Goal: Complete Application Form: Complete application form

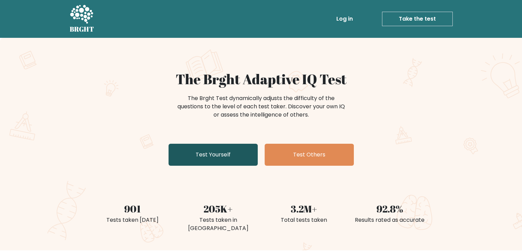
click at [225, 156] on link "Test Yourself" at bounding box center [213, 154] width 89 height 22
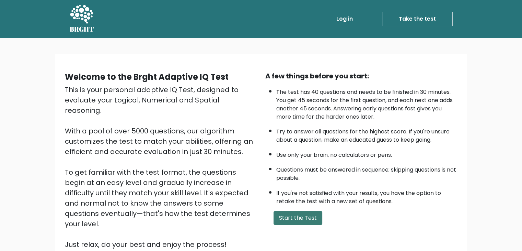
click at [296, 213] on button "Start the Test" at bounding box center [298, 218] width 49 height 14
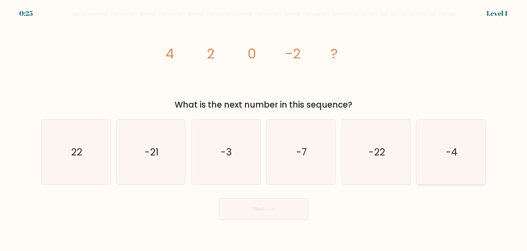
click at [458, 164] on icon "-4" at bounding box center [451, 151] width 65 height 65
click at [264, 129] on input "f. -4" at bounding box center [264, 126] width 0 height 3
radio input "true"
click at [267, 205] on button "Next" at bounding box center [263, 209] width 89 height 22
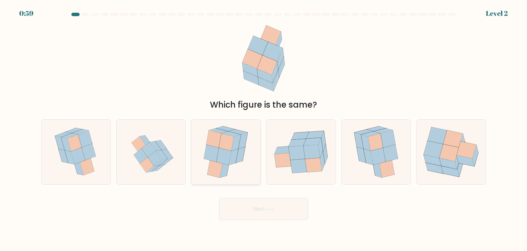
click at [209, 138] on icon at bounding box center [214, 138] width 15 height 17
click at [264, 129] on input "c." at bounding box center [264, 126] width 0 height 3
radio input "true"
click at [259, 211] on button "Next" at bounding box center [263, 209] width 89 height 22
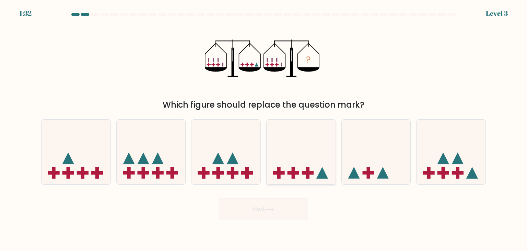
click at [290, 180] on icon at bounding box center [301, 151] width 69 height 57
click at [264, 129] on input "d." at bounding box center [264, 126] width 0 height 3
radio input "true"
click at [274, 207] on icon at bounding box center [269, 209] width 9 height 4
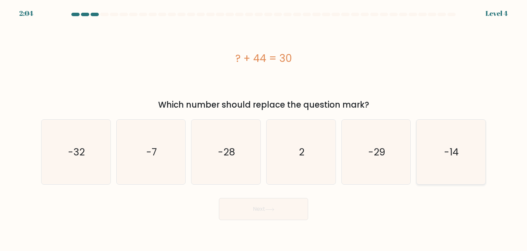
click at [429, 161] on icon "-14" at bounding box center [451, 151] width 65 height 65
click at [264, 129] on input "f. -14" at bounding box center [264, 126] width 0 height 3
radio input "true"
click at [286, 200] on button "Next" at bounding box center [263, 209] width 89 height 22
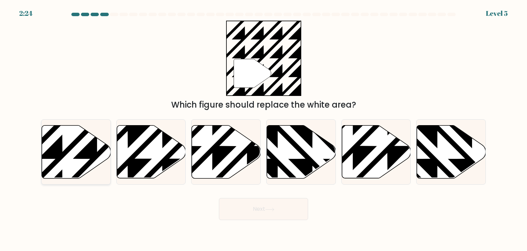
click at [70, 146] on icon at bounding box center [97, 123] width 139 height 139
click at [264, 129] on input "a." at bounding box center [264, 126] width 0 height 3
radio input "true"
click at [258, 211] on button "Next" at bounding box center [263, 209] width 89 height 22
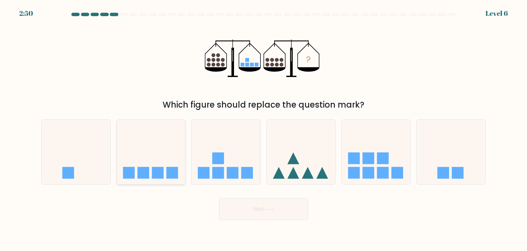
click at [169, 154] on icon at bounding box center [151, 151] width 69 height 57
click at [264, 129] on input "b." at bounding box center [264, 126] width 0 height 3
radio input "true"
click at [287, 207] on button "Next" at bounding box center [263, 209] width 89 height 22
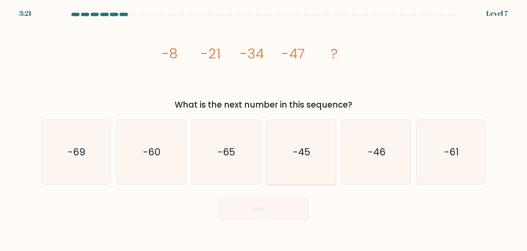
click at [330, 157] on icon "-45" at bounding box center [301, 151] width 65 height 65
click at [264, 129] on input "d. -45" at bounding box center [264, 126] width 0 height 3
radio input "true"
drag, startPoint x: 402, startPoint y: 143, endPoint x: 437, endPoint y: 140, distance: 34.8
click at [437, 140] on div "a. -69 b. -60" at bounding box center [263, 149] width 450 height 71
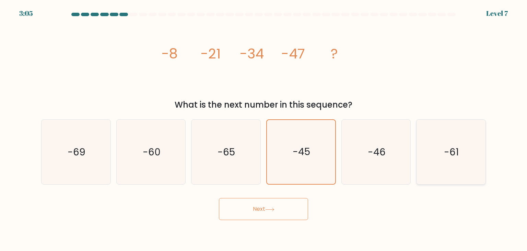
click at [437, 140] on icon "-61" at bounding box center [451, 151] width 65 height 65
click at [264, 129] on input "f. -61" at bounding box center [264, 126] width 0 height 3
radio input "true"
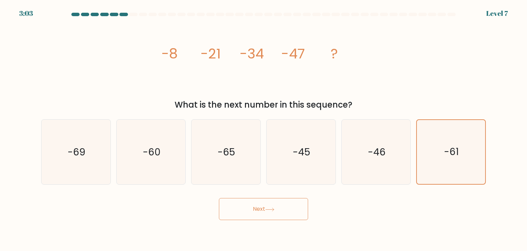
click at [262, 215] on button "Next" at bounding box center [263, 209] width 89 height 22
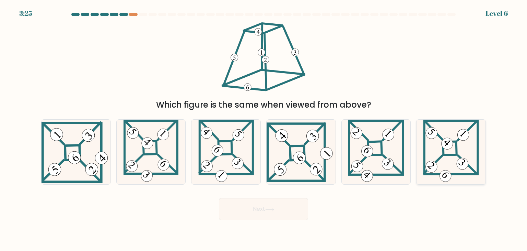
click at [433, 169] on 849 at bounding box center [432, 167] width 16 height 16
click at [264, 129] on input "f." at bounding box center [264, 126] width 0 height 3
radio input "true"
click at [246, 209] on button "Next" at bounding box center [263, 209] width 89 height 22
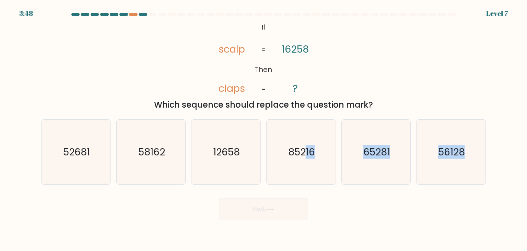
drag, startPoint x: 304, startPoint y: 140, endPoint x: 286, endPoint y: 204, distance: 66.2
click at [286, 204] on form "If ?" at bounding box center [263, 116] width 527 height 207
click at [291, 160] on icon "85216" at bounding box center [301, 151] width 65 height 65
click at [264, 129] on input "d. 85216" at bounding box center [264, 126] width 0 height 3
radio input "true"
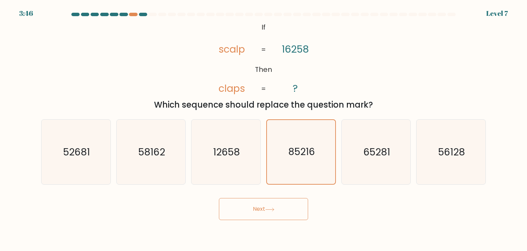
click at [275, 206] on button "Next" at bounding box center [263, 209] width 89 height 22
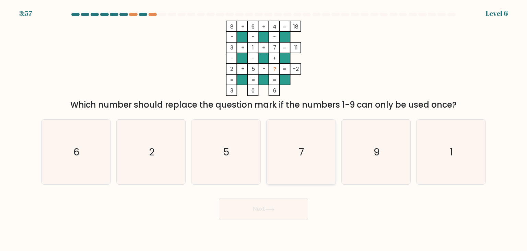
click at [300, 145] on text "7" at bounding box center [301, 152] width 5 height 14
click at [264, 129] on input "d. 7" at bounding box center [264, 126] width 0 height 3
radio input "true"
click at [227, 150] on text "5" at bounding box center [227, 152] width 6 height 14
click at [264, 129] on input "c. 5" at bounding box center [264, 126] width 0 height 3
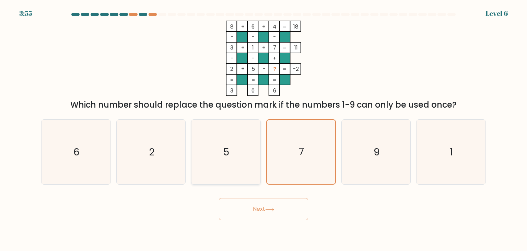
radio input "true"
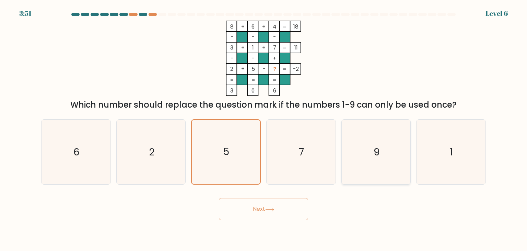
click at [370, 160] on icon "9" at bounding box center [376, 151] width 65 height 65
click at [264, 129] on input "e. 9" at bounding box center [264, 126] width 0 height 3
radio input "true"
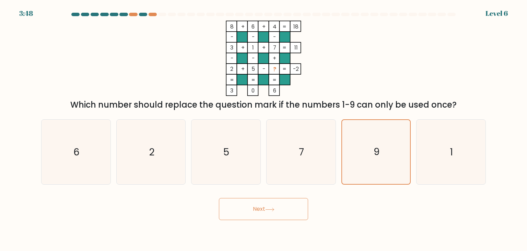
click at [272, 208] on icon at bounding box center [269, 209] width 9 height 4
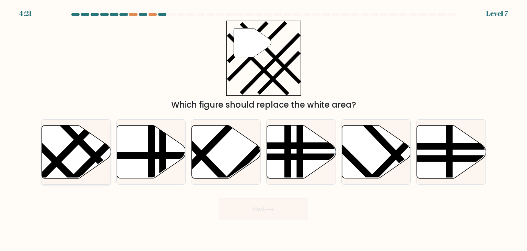
click at [67, 150] on line at bounding box center [67, 150] width 72 height 73
click at [264, 129] on input "a." at bounding box center [264, 126] width 0 height 3
radio input "true"
click at [235, 210] on button "Next" at bounding box center [263, 209] width 89 height 22
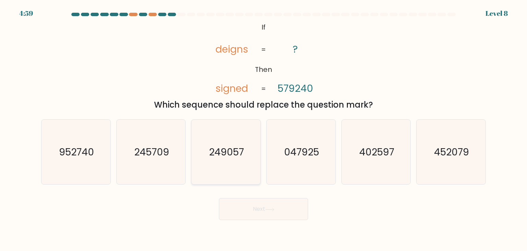
click at [214, 136] on icon "249057" at bounding box center [226, 151] width 65 height 65
click at [264, 129] on input "c. 249057" at bounding box center [264, 126] width 0 height 3
radio input "true"
click at [266, 216] on button "Next" at bounding box center [263, 209] width 89 height 22
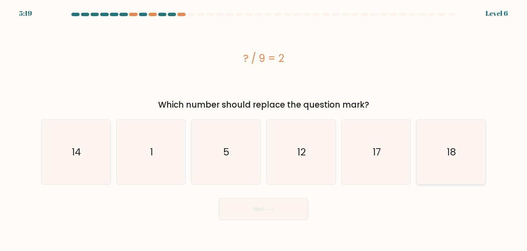
click at [430, 147] on icon "18" at bounding box center [451, 151] width 65 height 65
click at [264, 129] on input "f. 18" at bounding box center [264, 126] width 0 height 3
radio input "true"
click at [261, 210] on button "Next" at bounding box center [263, 209] width 89 height 22
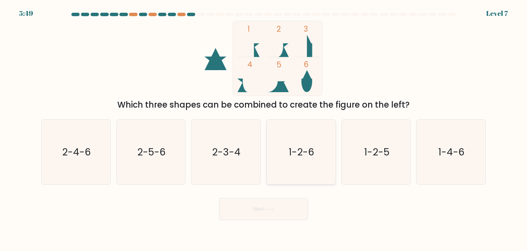
click at [283, 177] on icon "1-2-6" at bounding box center [301, 151] width 65 height 65
click at [264, 129] on input "d. 1-2-6" at bounding box center [264, 126] width 0 height 3
radio input "true"
click at [269, 212] on button "Next" at bounding box center [263, 209] width 89 height 22
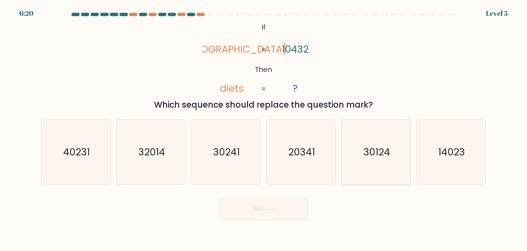
click at [358, 156] on icon "30124" at bounding box center [376, 151] width 65 height 65
click at [264, 129] on input "e. 30124" at bounding box center [264, 126] width 0 height 3
radio input "true"
click at [268, 217] on button "Next" at bounding box center [263, 209] width 89 height 22
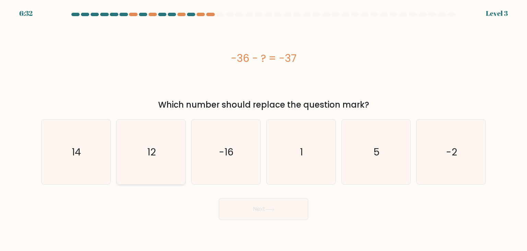
click at [157, 147] on icon "12" at bounding box center [151, 151] width 65 height 65
click at [264, 129] on input "b. 12" at bounding box center [264, 126] width 0 height 3
radio input "true"
click at [157, 147] on icon "12" at bounding box center [151, 152] width 64 height 64
click at [264, 129] on input "b. 12" at bounding box center [264, 126] width 0 height 3
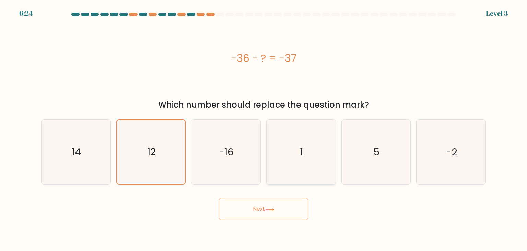
click at [303, 147] on text "1" at bounding box center [301, 152] width 3 height 14
click at [264, 129] on input "d. 1" at bounding box center [264, 126] width 0 height 3
radio input "true"
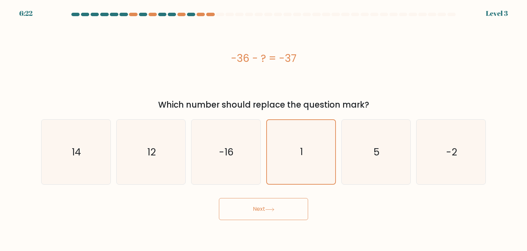
click at [280, 213] on button "Next" at bounding box center [263, 209] width 89 height 22
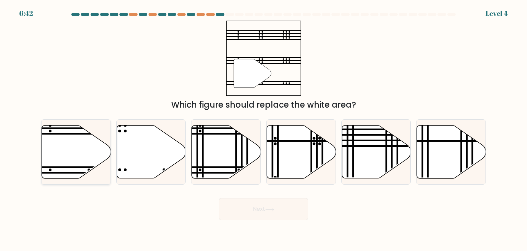
click at [82, 143] on icon at bounding box center [76, 151] width 69 height 53
click at [264, 129] on input "a." at bounding box center [264, 126] width 0 height 3
radio input "true"
click at [246, 202] on button "Next" at bounding box center [263, 209] width 89 height 22
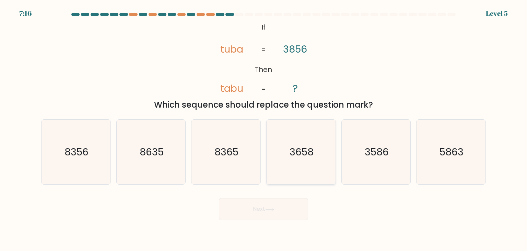
click at [289, 151] on icon "3658" at bounding box center [301, 151] width 65 height 65
click at [264, 129] on input "d. 3658" at bounding box center [264, 126] width 0 height 3
radio input "true"
click at [270, 214] on button "Next" at bounding box center [263, 209] width 89 height 22
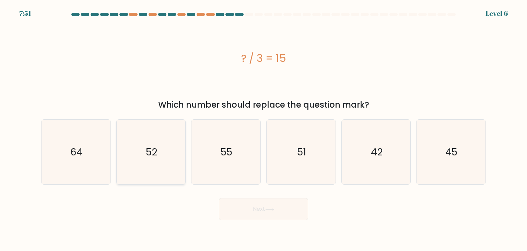
click at [157, 136] on icon "52" at bounding box center [151, 151] width 65 height 65
click at [264, 129] on input "b. 52" at bounding box center [264, 126] width 0 height 3
radio input "true"
click at [270, 204] on button "Next" at bounding box center [263, 209] width 89 height 22
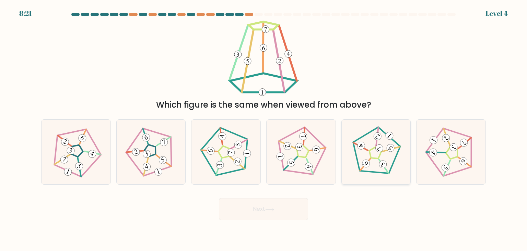
click at [379, 152] on icon at bounding box center [376, 152] width 52 height 52
click at [264, 129] on input "e." at bounding box center [264, 126] width 0 height 3
radio input "true"
click at [379, 152] on icon at bounding box center [375, 151] width 51 height 51
click at [264, 129] on input "e." at bounding box center [264, 126] width 0 height 3
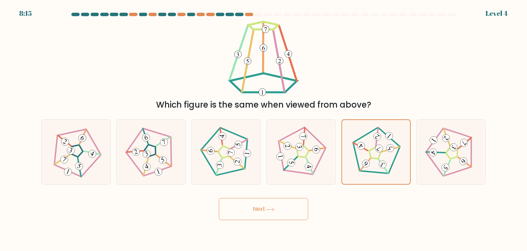
click at [277, 202] on button "Next" at bounding box center [263, 209] width 89 height 22
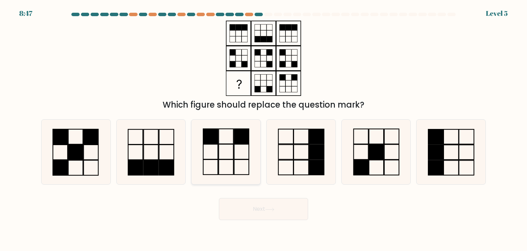
click at [218, 138] on rect at bounding box center [211, 136] width 15 height 15
click at [264, 129] on input "c." at bounding box center [264, 126] width 0 height 3
radio input "true"
click at [218, 138] on rect at bounding box center [211, 136] width 15 height 15
click at [264, 129] on input "c." at bounding box center [264, 126] width 0 height 3
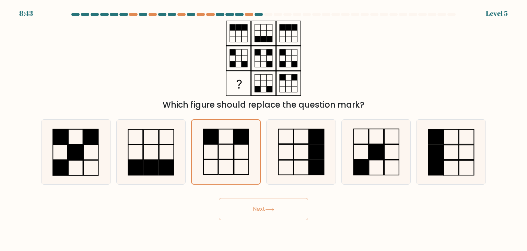
click at [257, 208] on button "Next" at bounding box center [263, 209] width 89 height 22
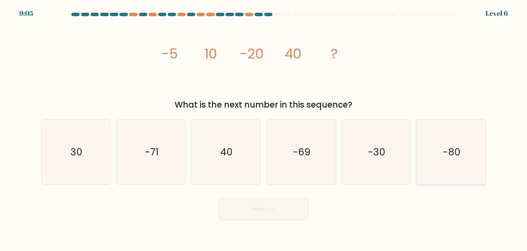
click at [427, 150] on icon "-80" at bounding box center [451, 151] width 65 height 65
click at [264, 129] on input "f. -80" at bounding box center [264, 126] width 0 height 3
radio input "true"
click at [260, 218] on button "Next" at bounding box center [263, 209] width 89 height 22
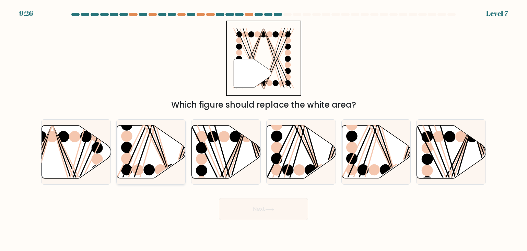
click at [135, 164] on icon at bounding box center [151, 151] width 69 height 53
click at [264, 129] on input "b." at bounding box center [264, 126] width 0 height 3
radio input "true"
click at [255, 208] on button "Next" at bounding box center [263, 209] width 89 height 22
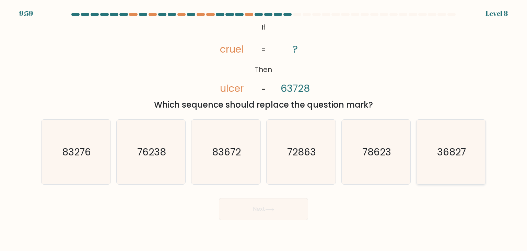
click at [433, 145] on icon "36827" at bounding box center [451, 151] width 65 height 65
click at [264, 129] on input "f. 36827" at bounding box center [264, 126] width 0 height 3
radio input "true"
click at [268, 211] on button "Next" at bounding box center [263, 209] width 89 height 22
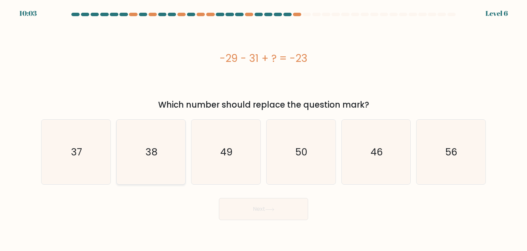
click at [173, 157] on icon "38" at bounding box center [151, 151] width 65 height 65
click at [264, 129] on input "b. 38" at bounding box center [264, 126] width 0 height 3
radio input "true"
click at [271, 206] on button "Next" at bounding box center [263, 209] width 89 height 22
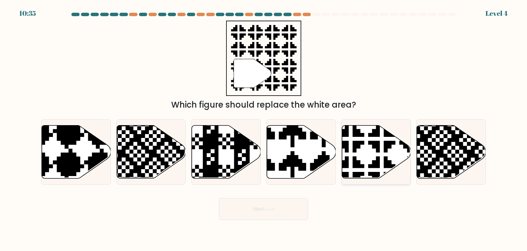
click at [344, 162] on icon at bounding box center [397, 122] width 121 height 121
click at [264, 129] on input "e." at bounding box center [264, 126] width 0 height 3
radio input "true"
click at [251, 212] on button "Next" at bounding box center [263, 209] width 89 height 22
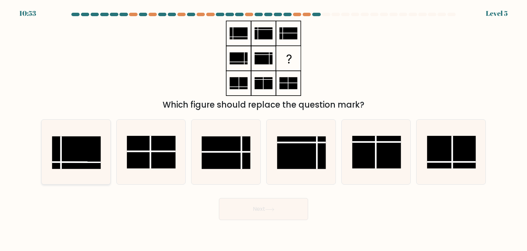
click at [73, 161] on rect at bounding box center [76, 152] width 49 height 33
click at [264, 129] on input "a." at bounding box center [264, 126] width 0 height 3
radio input "true"
click at [73, 161] on rect at bounding box center [77, 152] width 48 height 32
click at [264, 129] on input "a." at bounding box center [264, 126] width 0 height 3
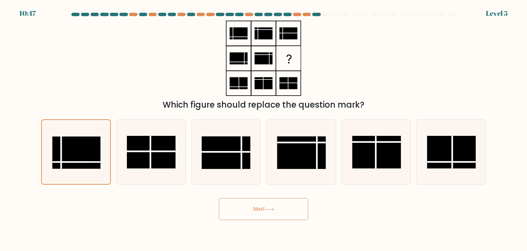
click at [275, 207] on icon at bounding box center [269, 209] width 9 height 4
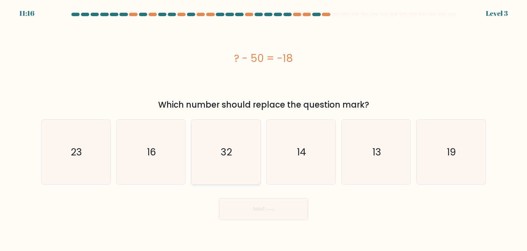
click at [250, 154] on icon "32" at bounding box center [226, 151] width 65 height 65
click at [264, 129] on input "c. 32" at bounding box center [264, 126] width 0 height 3
radio input "true"
click at [267, 207] on button "Next" at bounding box center [263, 209] width 89 height 22
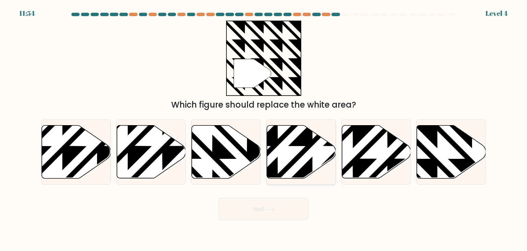
click at [273, 135] on icon at bounding box center [277, 180] width 139 height 139
click at [264, 129] on input "d." at bounding box center [264, 126] width 0 height 3
radio input "true"
click at [206, 144] on icon at bounding box center [226, 151] width 69 height 53
click at [264, 129] on input "c." at bounding box center [264, 126] width 0 height 3
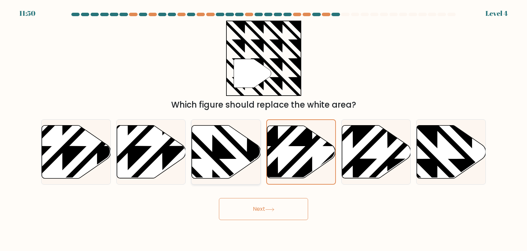
radio input "true"
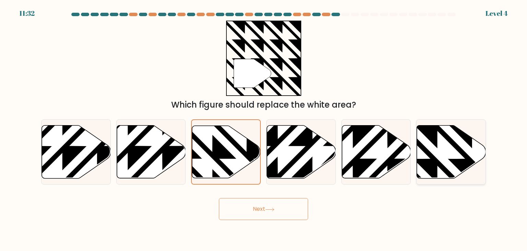
click at [434, 153] on icon at bounding box center [451, 151] width 69 height 53
click at [264, 129] on input "f." at bounding box center [264, 126] width 0 height 3
radio input "true"
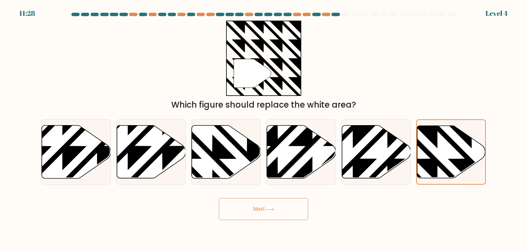
click at [281, 205] on button "Next" at bounding box center [263, 209] width 89 height 22
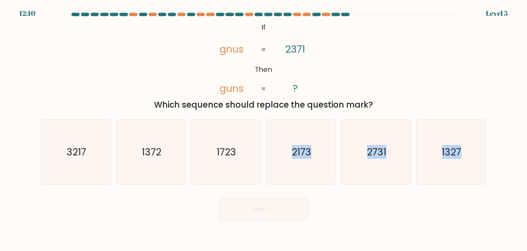
drag, startPoint x: 279, startPoint y: 150, endPoint x: 265, endPoint y: 202, distance: 53.7
click at [265, 202] on form "If ?" at bounding box center [263, 116] width 527 height 207
click at [265, 202] on button "Next" at bounding box center [263, 209] width 89 height 22
click at [225, 177] on icon "1723" at bounding box center [226, 151] width 65 height 65
click at [264, 129] on input "c. 1723" at bounding box center [264, 126] width 0 height 3
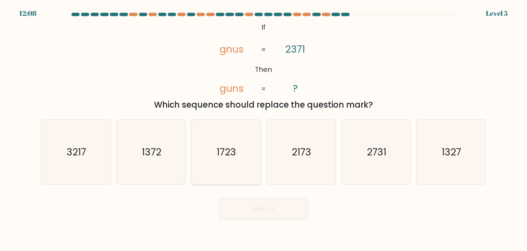
radio input "true"
click at [249, 206] on button "Next" at bounding box center [263, 209] width 89 height 22
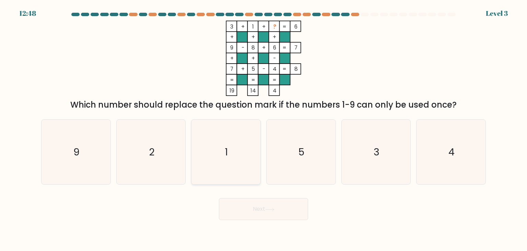
click at [246, 160] on icon "1" at bounding box center [226, 151] width 65 height 65
click at [264, 129] on input "c. 1" at bounding box center [264, 126] width 0 height 3
radio input "true"
click at [133, 166] on icon "2" at bounding box center [151, 151] width 65 height 65
click at [264, 129] on input "b. 2" at bounding box center [264, 126] width 0 height 3
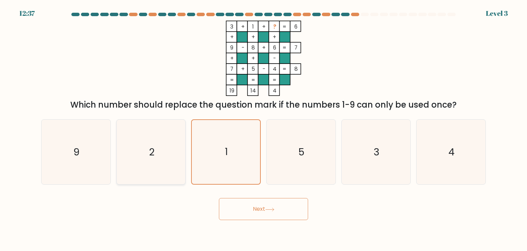
radio input "true"
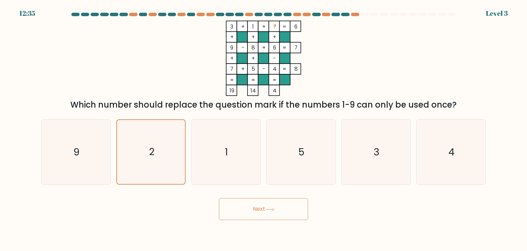
click at [266, 206] on button "Next" at bounding box center [263, 209] width 89 height 22
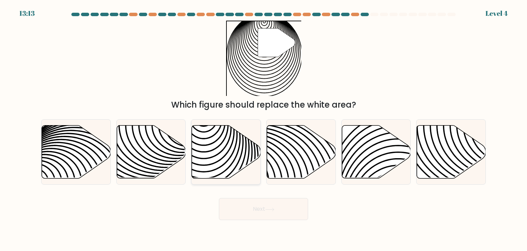
click at [237, 153] on icon at bounding box center [204, 181] width 139 height 139
click at [264, 129] on input "c." at bounding box center [264, 126] width 0 height 3
radio input "true"
click at [244, 204] on button "Next" at bounding box center [263, 209] width 89 height 22
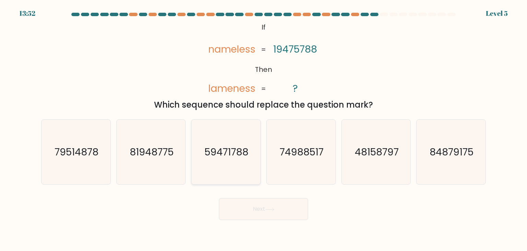
click at [252, 146] on icon "59471788" at bounding box center [226, 151] width 65 height 65
click at [264, 129] on input "c. 59471788" at bounding box center [264, 126] width 0 height 3
radio input "true"
click at [281, 206] on button "Next" at bounding box center [263, 209] width 89 height 22
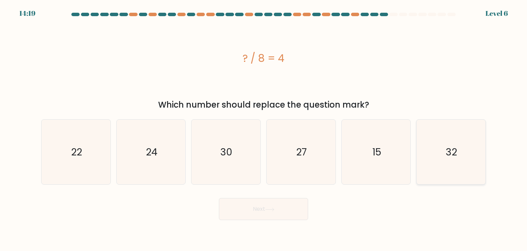
click at [437, 154] on icon "32" at bounding box center [451, 151] width 65 height 65
click at [264, 129] on input "f. 32" at bounding box center [264, 126] width 0 height 3
radio input "true"
click at [266, 213] on button "Next" at bounding box center [263, 209] width 89 height 22
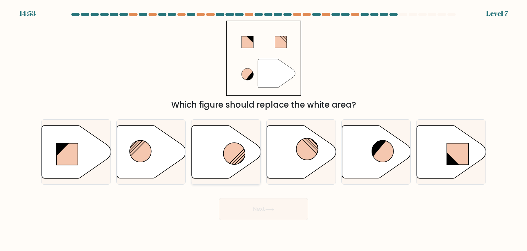
click at [225, 142] on icon at bounding box center [226, 151] width 69 height 53
click at [264, 129] on input "c." at bounding box center [264, 126] width 0 height 3
radio input "true"
click at [279, 204] on button "Next" at bounding box center [263, 209] width 89 height 22
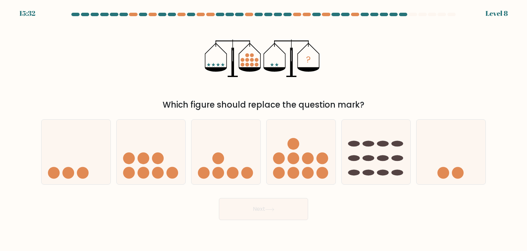
click at [393, 14] on div at bounding box center [394, 14] width 8 height 3
click at [279, 150] on icon at bounding box center [301, 151] width 69 height 57
click at [264, 129] on input "d." at bounding box center [264, 126] width 0 height 3
radio input "true"
click at [449, 170] on icon at bounding box center [451, 151] width 69 height 57
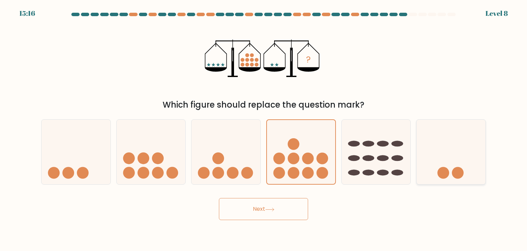
click at [264, 129] on input "f." at bounding box center [264, 126] width 0 height 3
radio input "true"
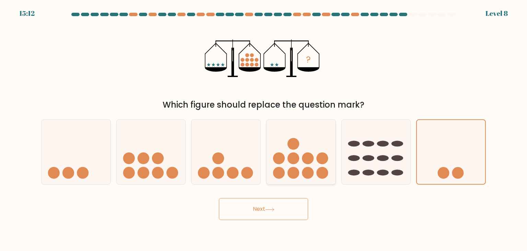
click at [290, 146] on circle at bounding box center [294, 144] width 12 height 12
click at [264, 129] on input "d." at bounding box center [264, 126] width 0 height 3
radio input "true"
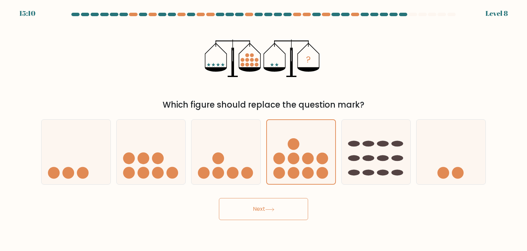
click at [254, 205] on button "Next" at bounding box center [263, 209] width 89 height 22
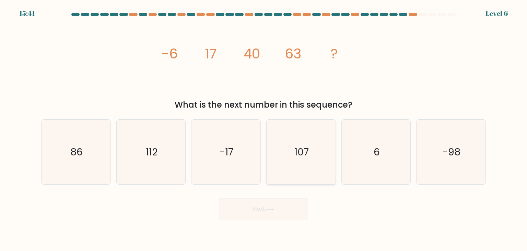
click at [316, 171] on icon "107" at bounding box center [301, 151] width 65 height 65
click at [264, 129] on input "d. 107" at bounding box center [264, 126] width 0 height 3
radio input "true"
click at [265, 211] on button "Next" at bounding box center [263, 209] width 89 height 22
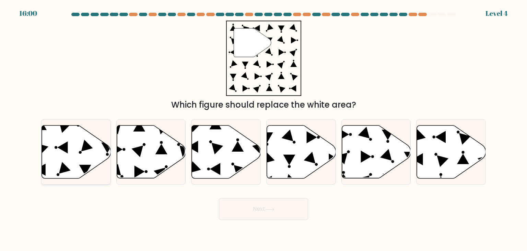
click at [68, 138] on icon at bounding box center [76, 151] width 69 height 53
click at [264, 129] on input "a." at bounding box center [264, 126] width 0 height 3
radio input "true"
click at [254, 210] on button "Next" at bounding box center [263, 209] width 89 height 22
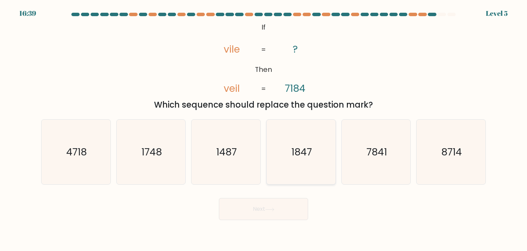
click at [284, 148] on icon "1847" at bounding box center [301, 151] width 65 height 65
click at [264, 129] on input "d. 1847" at bounding box center [264, 126] width 0 height 3
radio input "true"
click at [96, 160] on icon "4718" at bounding box center [76, 151] width 65 height 65
click at [264, 129] on input "a. 4718" at bounding box center [264, 126] width 0 height 3
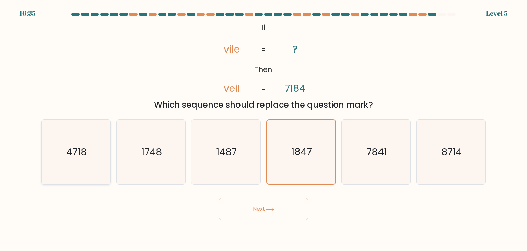
radio input "true"
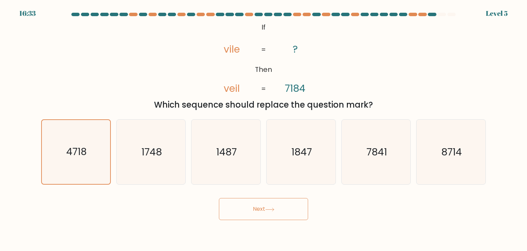
click at [239, 211] on button "Next" at bounding box center [263, 209] width 89 height 22
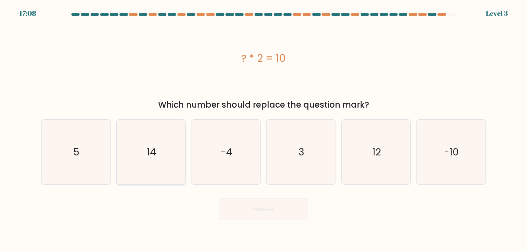
click at [161, 160] on icon "14" at bounding box center [151, 151] width 65 height 65
click at [264, 129] on input "b. 14" at bounding box center [264, 126] width 0 height 3
radio input "true"
click at [255, 213] on button "Next" at bounding box center [263, 209] width 89 height 22
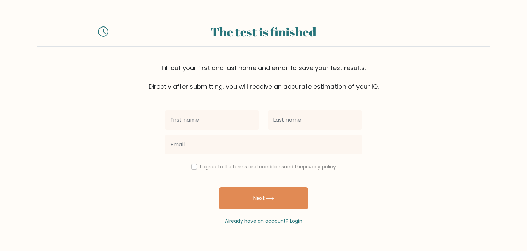
click at [218, 117] on input "text" at bounding box center [212, 119] width 95 height 19
type input "Jennifer"
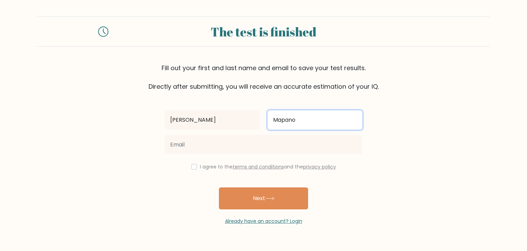
type input "Mapano"
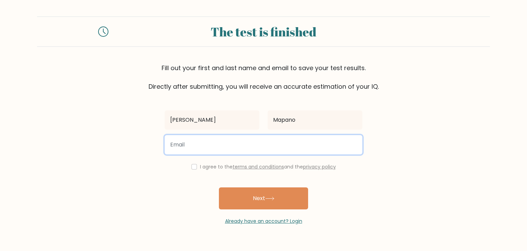
click at [184, 148] on input "email" at bounding box center [264, 144] width 198 height 19
type input "jmapano7@gmail.com"
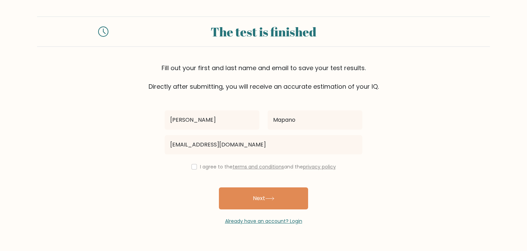
click at [195, 168] on div "I agree to the terms and conditions and the privacy policy" at bounding box center [264, 166] width 206 height 8
click at [193, 166] on input "checkbox" at bounding box center [194, 166] width 5 height 5
checkbox input "true"
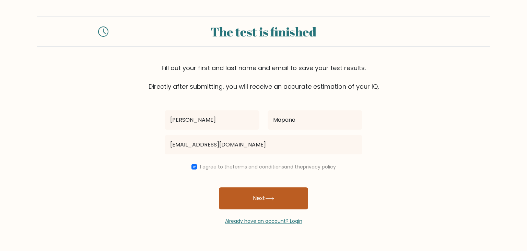
click at [260, 203] on button "Next" at bounding box center [263, 198] width 89 height 22
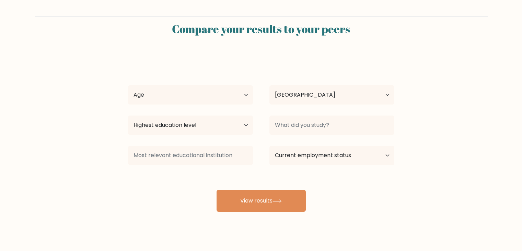
select select "PH"
click at [222, 90] on select "Age Under [DEMOGRAPHIC_DATA] [DEMOGRAPHIC_DATA] [DEMOGRAPHIC_DATA] [DEMOGRAPHIC…" at bounding box center [190, 94] width 125 height 19
select select "25_34"
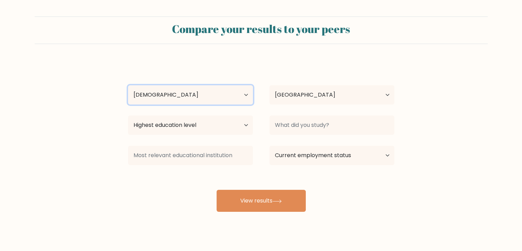
click at [128, 85] on select "Age Under [DEMOGRAPHIC_DATA] [DEMOGRAPHIC_DATA] [DEMOGRAPHIC_DATA] [DEMOGRAPHIC…" at bounding box center [190, 94] width 125 height 19
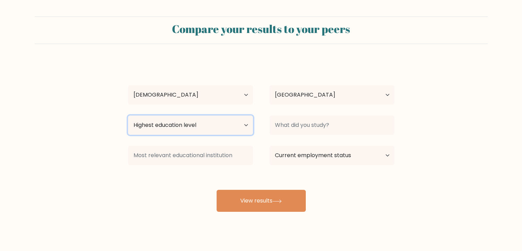
click at [210, 126] on select "Highest education level No schooling Primary Lower Secondary Upper Secondary Oc…" at bounding box center [190, 124] width 125 height 19
click at [128, 115] on select "Highest education level No schooling Primary Lower Secondary Upper Secondary Oc…" at bounding box center [190, 124] width 125 height 19
click at [238, 123] on select "Highest education level No schooling Primary Lower Secondary Upper Secondary Oc…" at bounding box center [190, 124] width 125 height 19
click at [128, 115] on select "Highest education level No schooling Primary Lower Secondary Upper Secondary Oc…" at bounding box center [190, 124] width 125 height 19
click at [230, 124] on select "Highest education level No schooling Primary Lower Secondary Upper Secondary Oc…" at bounding box center [190, 124] width 125 height 19
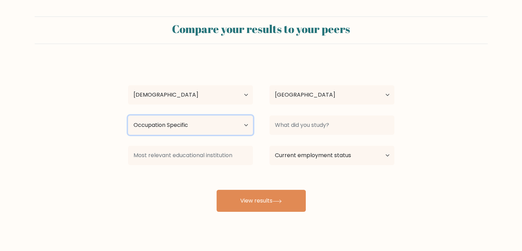
select select "bachelors_degree"
click at [128, 115] on select "Highest education level No schooling Primary Lower Secondary Upper Secondary Oc…" at bounding box center [190, 124] width 125 height 19
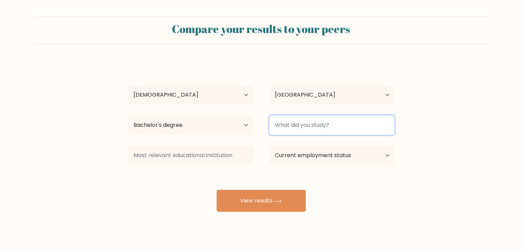
click at [297, 124] on input at bounding box center [331, 124] width 125 height 19
click at [299, 124] on input at bounding box center [331, 124] width 125 height 19
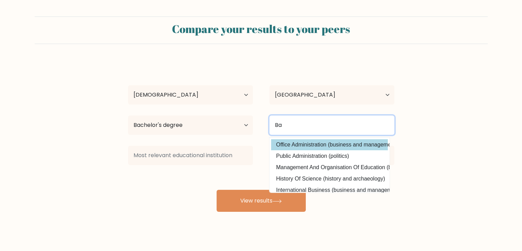
type input "B"
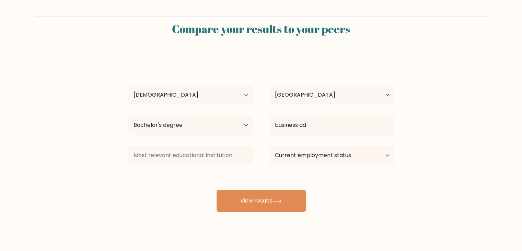
click at [342, 164] on div "[PERSON_NAME] Age Under [DEMOGRAPHIC_DATA] [DEMOGRAPHIC_DATA] [DEMOGRAPHIC_DATA…" at bounding box center [261, 135] width 275 height 151
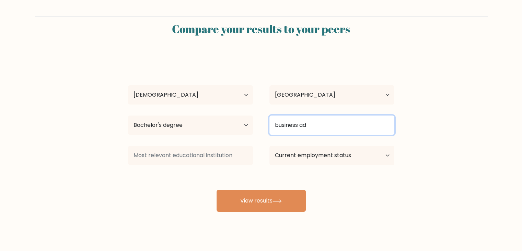
click at [339, 129] on input "business ad" at bounding box center [331, 124] width 125 height 19
type input "b"
type input "m"
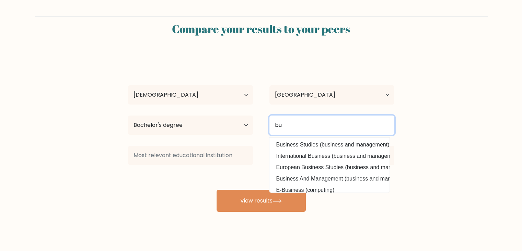
type input "b"
type input "B"
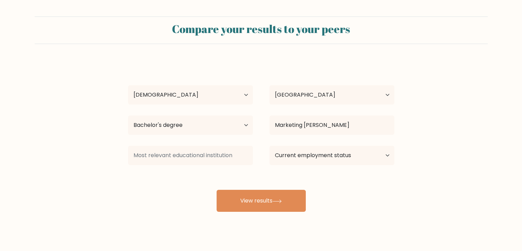
click at [334, 142] on div "Jennifer Mapano Age Under 18 years old 18-24 years old 25-34 years old 35-44 ye…" at bounding box center [261, 135] width 275 height 151
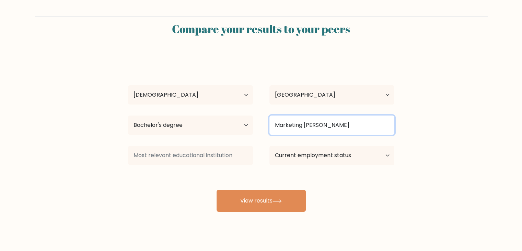
click at [325, 126] on input "Marketing MANAN" at bounding box center [331, 124] width 125 height 19
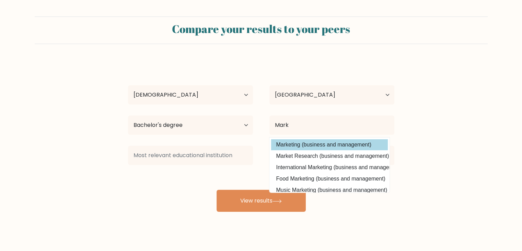
click at [325, 145] on div "Jennifer Mapano Age Under 18 years old 18-24 years old 25-34 years old 35-44 ye…" at bounding box center [261, 135] width 275 height 151
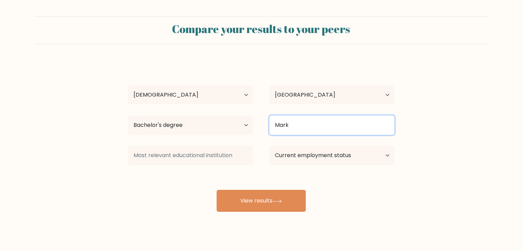
click at [323, 126] on input "Mark" at bounding box center [331, 124] width 125 height 19
type input "M"
type input "m"
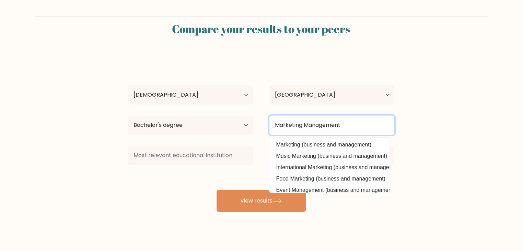
type input "Marketing Management"
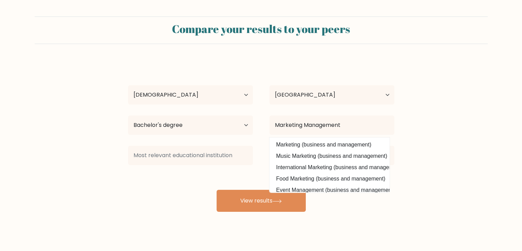
click at [241, 184] on div "Jennifer Mapano Age Under 18 years old 18-24 years old 25-34 years old 35-44 ye…" at bounding box center [261, 135] width 275 height 151
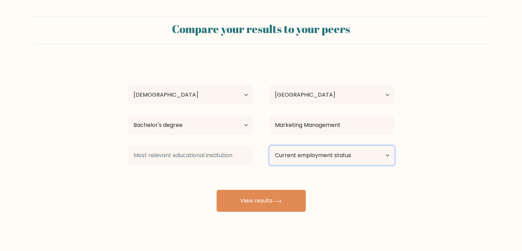
click at [288, 156] on select "Current employment status Employed Student Retired Other / prefer not to answer" at bounding box center [331, 155] width 125 height 19
select select "other"
click at [269, 146] on select "Current employment status Employed Student Retired Other / prefer not to answer" at bounding box center [331, 155] width 125 height 19
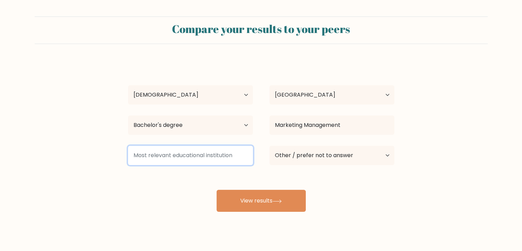
click at [218, 156] on input at bounding box center [190, 155] width 125 height 19
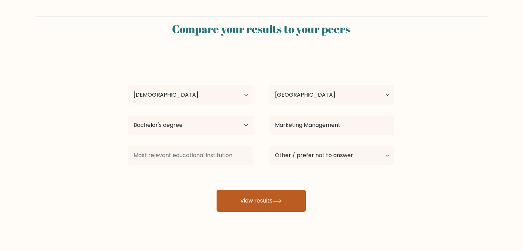
click at [251, 208] on button "View results" at bounding box center [261, 200] width 89 height 22
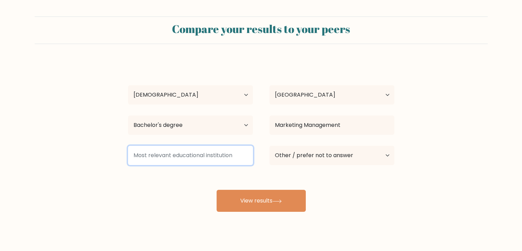
click at [205, 156] on input at bounding box center [190, 155] width 125 height 19
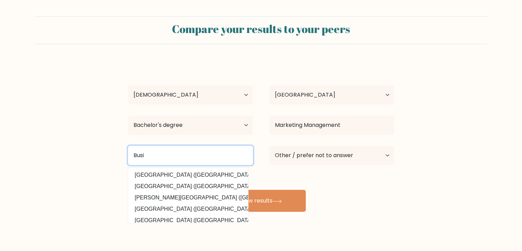
type input "Busi"
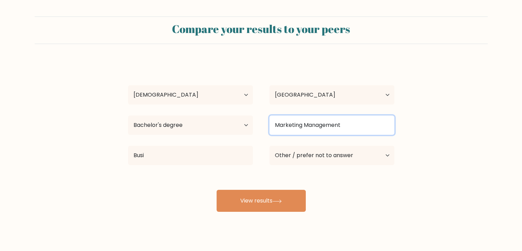
click at [356, 127] on input "Marketing Management" at bounding box center [331, 124] width 125 height 19
type input "M"
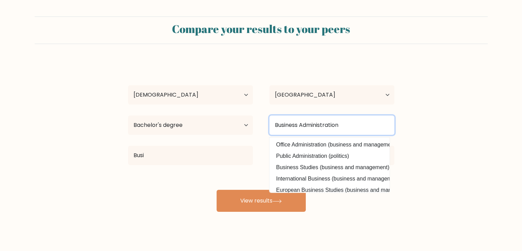
type input "Business Administration"
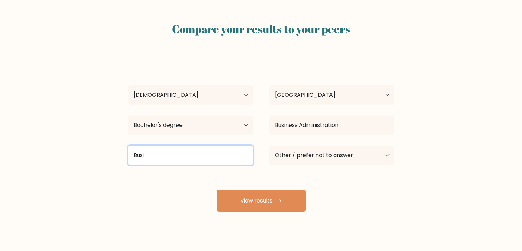
click at [217, 157] on input "Busi" at bounding box center [190, 155] width 125 height 19
type input "B"
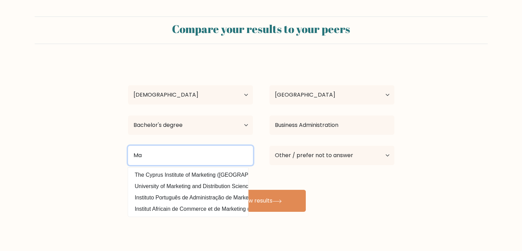
type input "M"
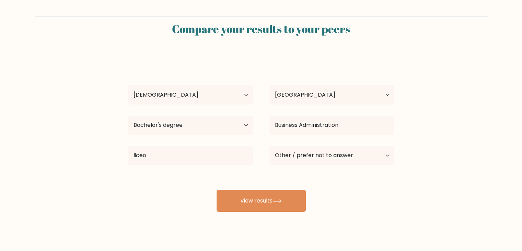
click at [178, 177] on div "Jennifer Mapano Age Under 18 years old 18-24 years old 25-34 years old 35-44 ye…" at bounding box center [261, 135] width 275 height 151
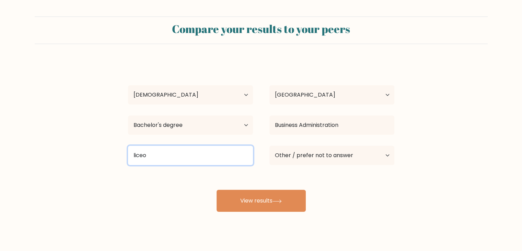
click at [160, 154] on input "liceo" at bounding box center [190, 155] width 125 height 19
type input "l"
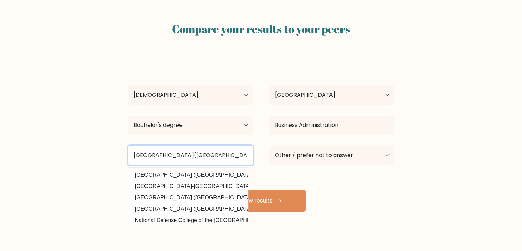
type input "Liceo de Cagayan Univercity(philippines)"
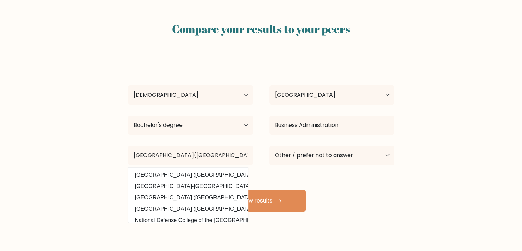
click at [272, 173] on div "Jennifer Mapano Age Under 18 years old 18-24 years old 25-34 years old 35-44 ye…" at bounding box center [261, 135] width 275 height 151
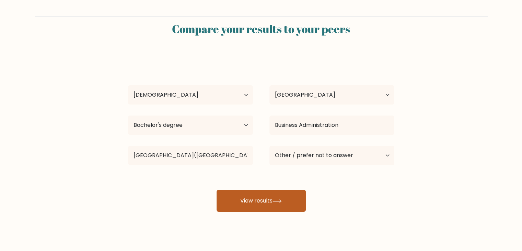
click at [245, 206] on button "View results" at bounding box center [261, 200] width 89 height 22
